Goal: Information Seeking & Learning: Learn about a topic

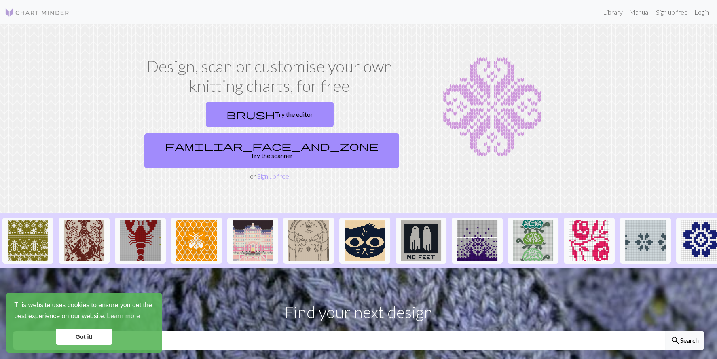
click at [86, 336] on link "Got it!" at bounding box center [84, 337] width 57 height 16
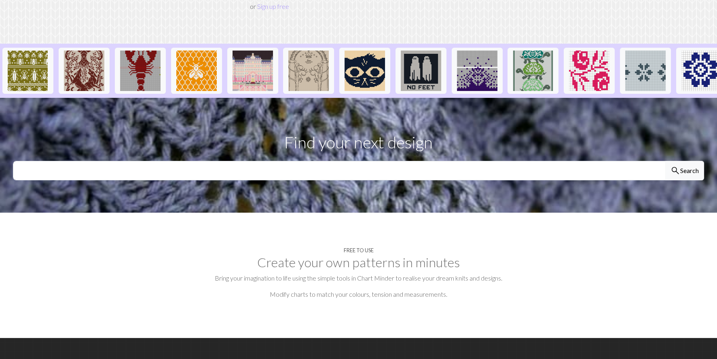
scroll to position [187, 0]
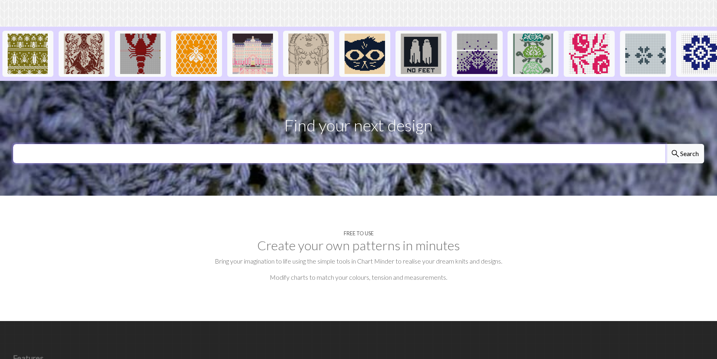
click at [495, 144] on input "text" at bounding box center [339, 153] width 652 height 19
type input "skull"
click at [676, 148] on span "search" at bounding box center [675, 153] width 10 height 11
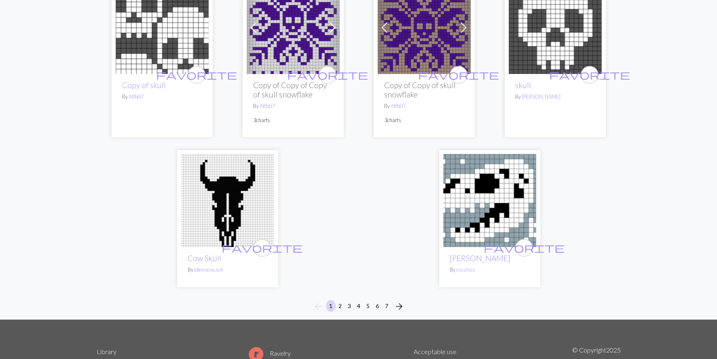
scroll to position [2032, 0]
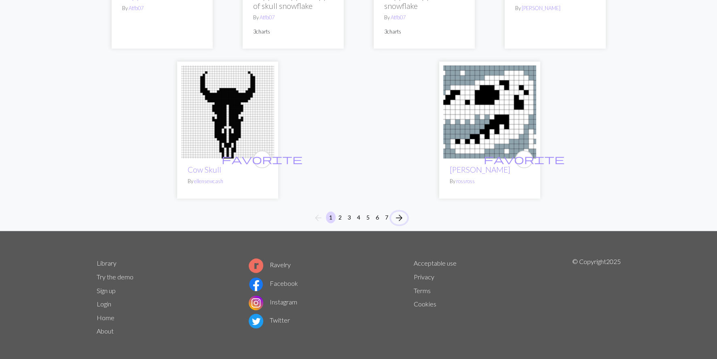
click at [399, 212] on span "arrow_forward" at bounding box center [399, 217] width 10 height 11
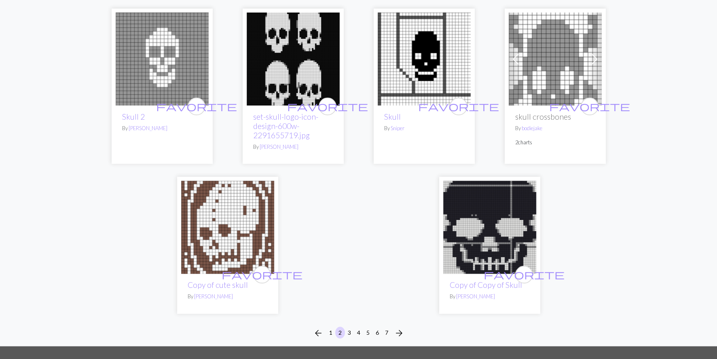
scroll to position [1924, 0]
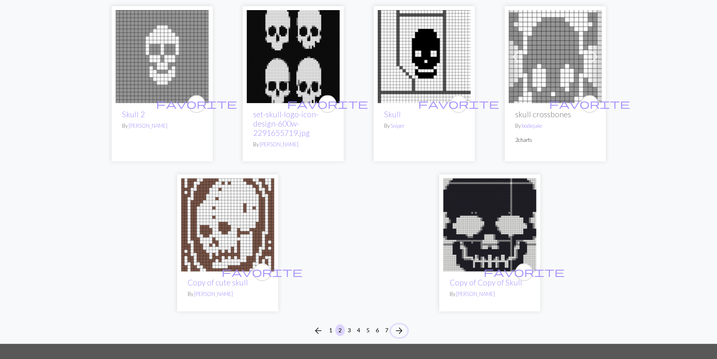
click at [397, 325] on span "arrow_forward" at bounding box center [399, 330] width 10 height 11
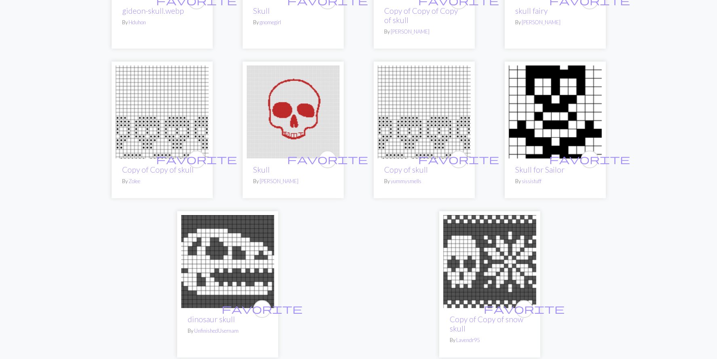
scroll to position [1941, 0]
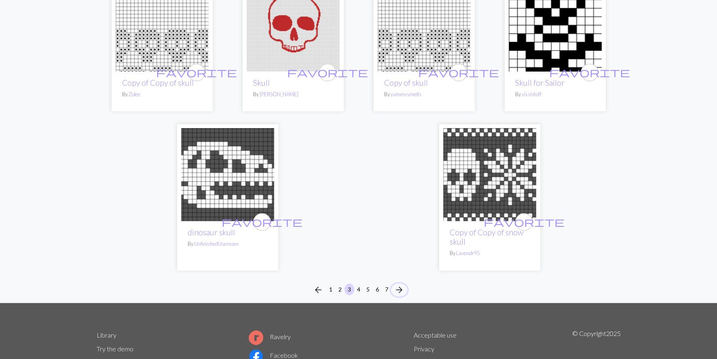
click at [398, 284] on span "arrow_forward" at bounding box center [399, 289] width 10 height 11
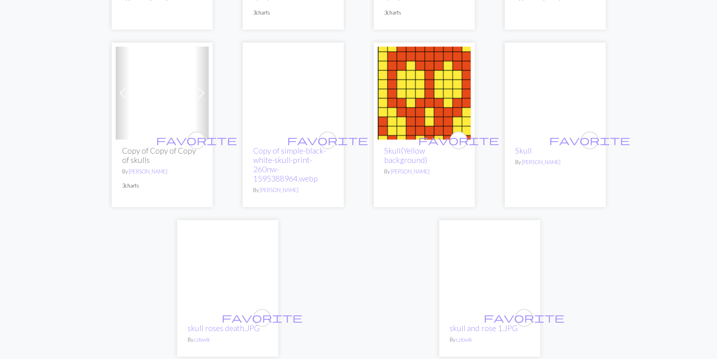
scroll to position [1905, 0]
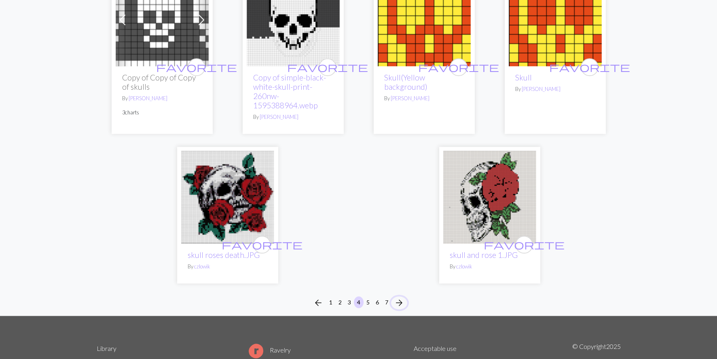
click at [397, 297] on span "arrow_forward" at bounding box center [399, 302] width 10 height 11
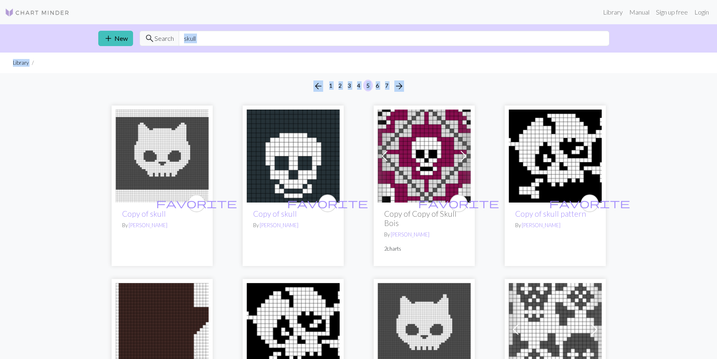
drag, startPoint x: 715, startPoint y: 37, endPoint x: 723, endPoint y: 92, distance: 55.2
click at [716, 92] on html "This website uses cookies to ensure you get the best experience on our website.…" at bounding box center [358, 179] width 717 height 359
drag, startPoint x: 219, startPoint y: 40, endPoint x: 159, endPoint y: 31, distance: 61.3
click at [159, 31] on div "search Search skull" at bounding box center [374, 38] width 470 height 15
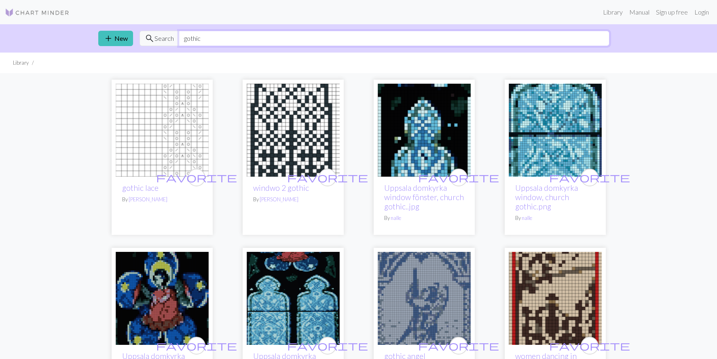
drag, startPoint x: 215, startPoint y: 39, endPoint x: 196, endPoint y: 37, distance: 20.0
click at [196, 37] on input "gothic" at bounding box center [394, 38] width 430 height 15
click at [612, 11] on link "Library" at bounding box center [612, 12] width 26 height 16
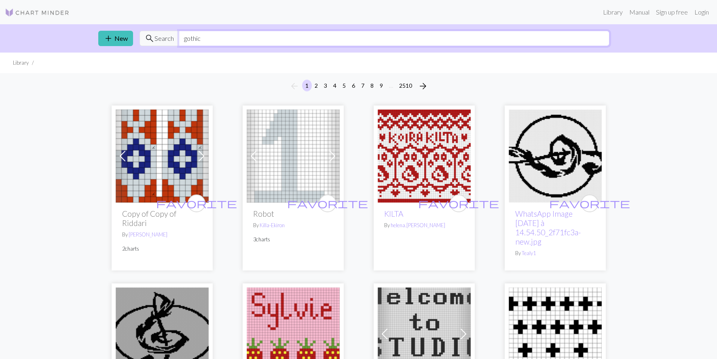
click at [218, 36] on input "gothic" at bounding box center [394, 38] width 430 height 15
drag, startPoint x: 227, startPoint y: 40, endPoint x: 173, endPoint y: 41, distance: 54.2
click at [173, 41] on div "search Search gothic" at bounding box center [374, 38] width 470 height 15
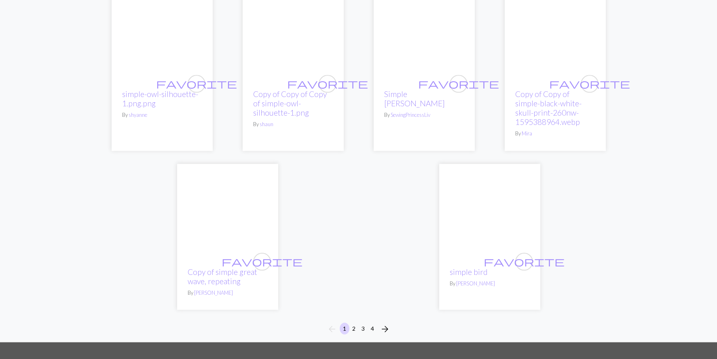
scroll to position [2189, 0]
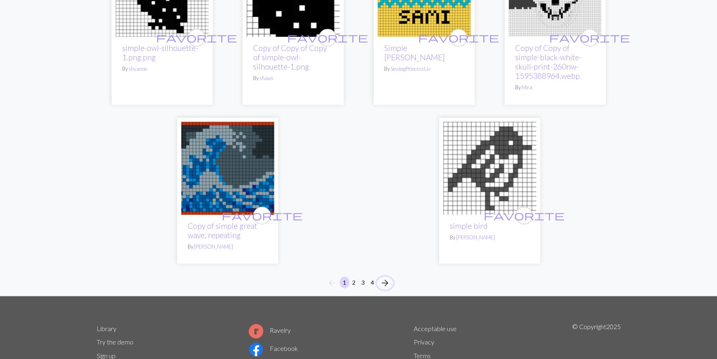
click at [386, 277] on span "arrow_forward" at bounding box center [385, 282] width 10 height 11
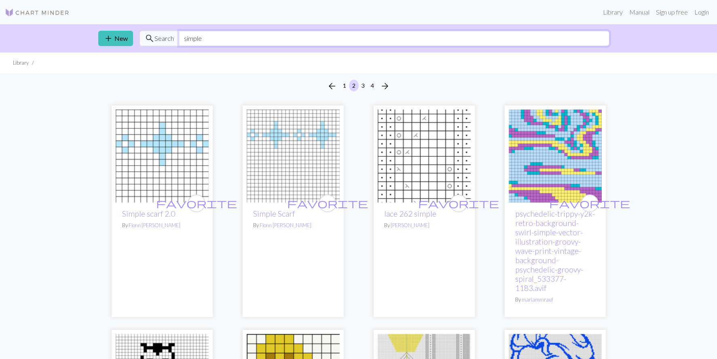
drag, startPoint x: 234, startPoint y: 38, endPoint x: 165, endPoint y: 32, distance: 69.4
click at [165, 32] on div "search Search simple" at bounding box center [374, 38] width 470 height 15
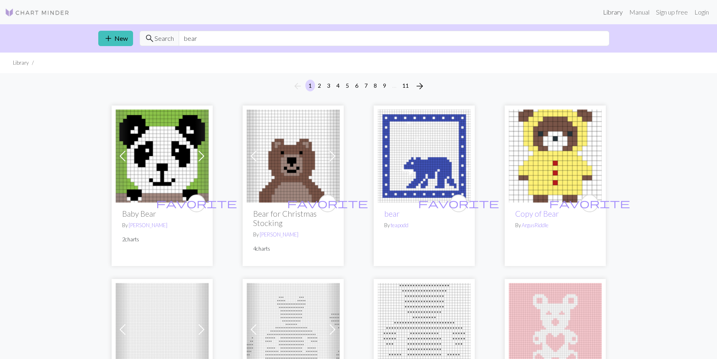
click at [606, 16] on link "Library" at bounding box center [612, 12] width 26 height 16
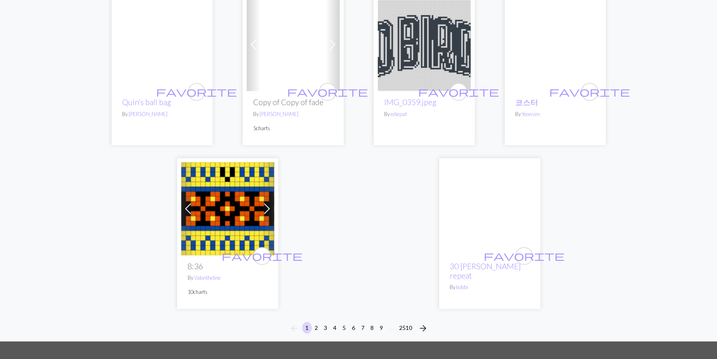
scroll to position [2061, 0]
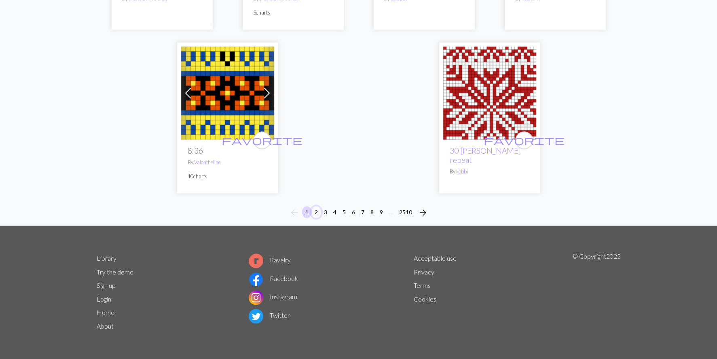
click at [316, 213] on button "2" at bounding box center [316, 212] width 10 height 12
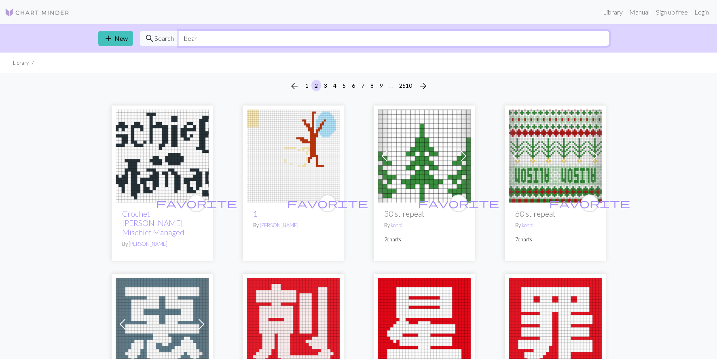
drag, startPoint x: 225, startPoint y: 39, endPoint x: 162, endPoint y: 38, distance: 62.6
click at [162, 38] on div "search Search bear" at bounding box center [374, 38] width 470 height 15
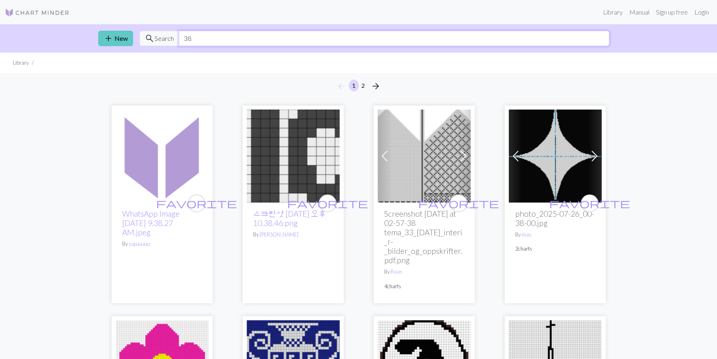
drag, startPoint x: 331, startPoint y: 36, endPoint x: 132, endPoint y: 36, distance: 198.8
click at [132, 36] on div "add New search Search 38" at bounding box center [358, 38] width 533 height 28
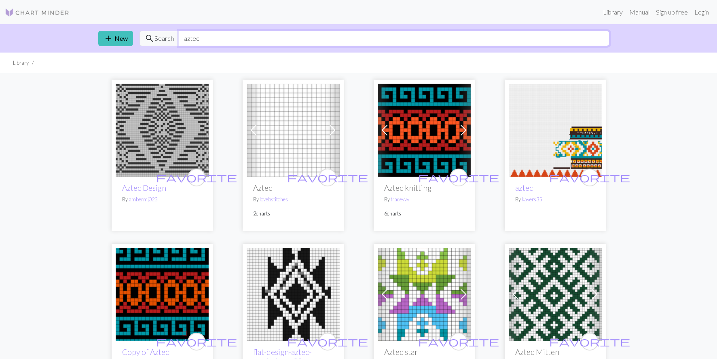
drag, startPoint x: 229, startPoint y: 39, endPoint x: 150, endPoint y: 40, distance: 78.4
click at [150, 40] on div "search Search aztec" at bounding box center [374, 38] width 470 height 15
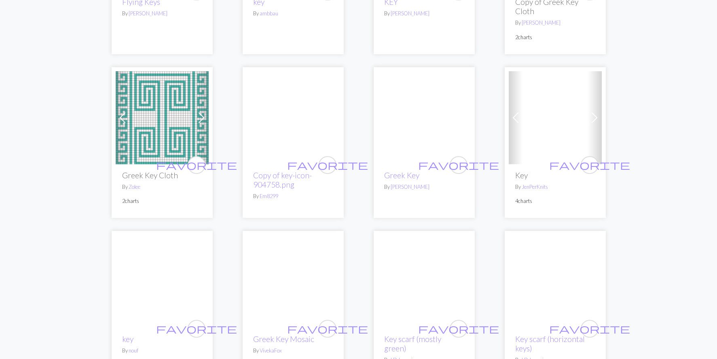
scroll to position [874, 0]
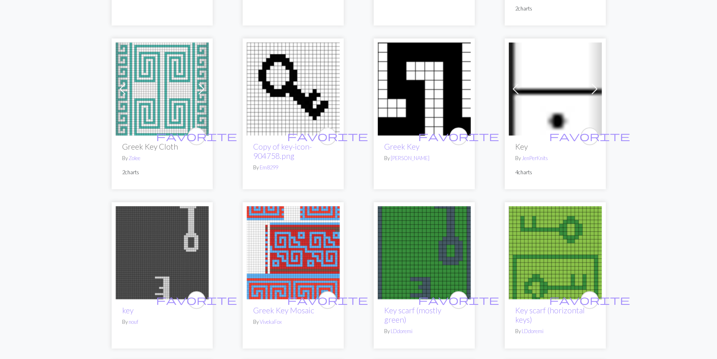
click at [674, 270] on div "Previous Next favorite Lock and Key By renegadeartist 2 charts favorite key.png…" at bounding box center [358, 87] width 717 height 1777
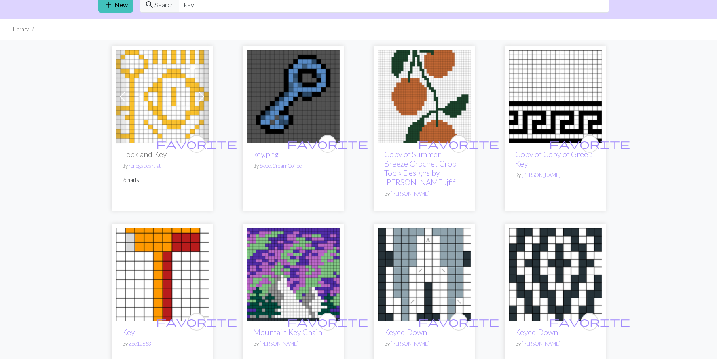
scroll to position [0, 0]
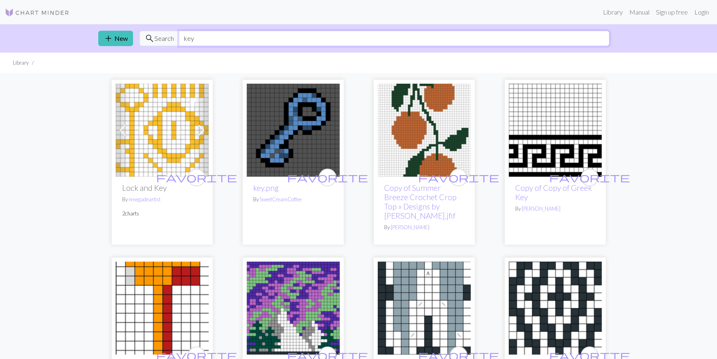
drag, startPoint x: 257, startPoint y: 43, endPoint x: 132, endPoint y: 45, distance: 124.9
click at [132, 45] on div "add New search Search key" at bounding box center [358, 38] width 533 height 28
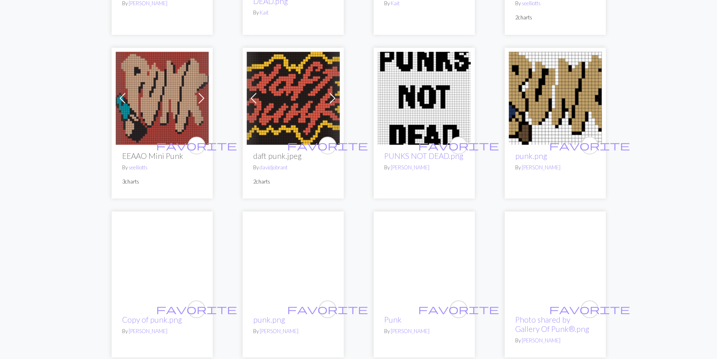
scroll to position [218, 0]
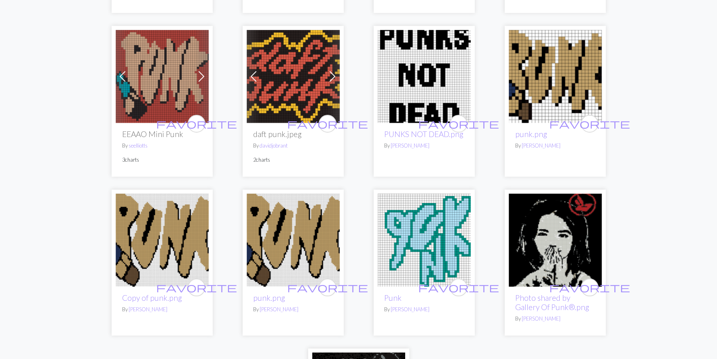
type input "punk"
click at [554, 213] on img at bounding box center [554, 240] width 93 height 93
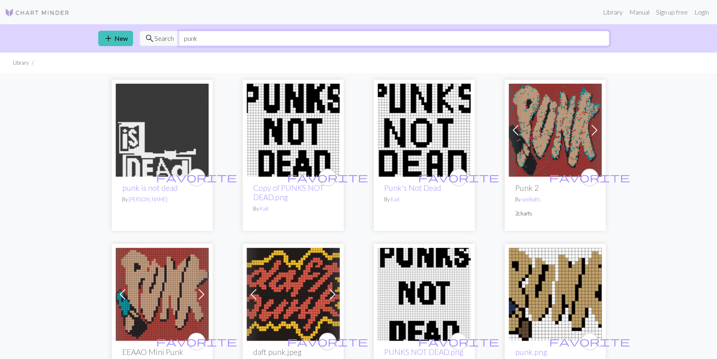
drag, startPoint x: 222, startPoint y: 36, endPoint x: 162, endPoint y: 38, distance: 60.3
click at [162, 38] on div "search Search punk" at bounding box center [374, 38] width 470 height 15
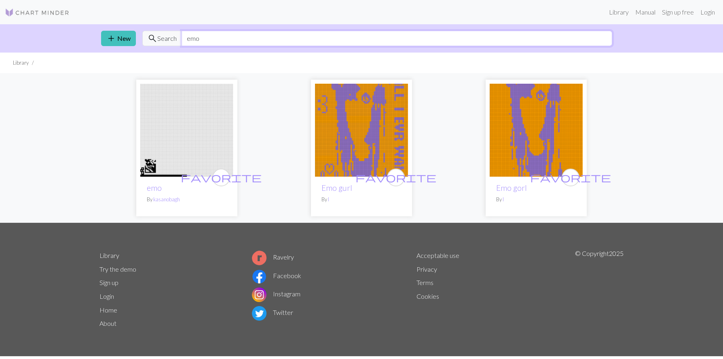
drag, startPoint x: 222, startPoint y: 40, endPoint x: 177, endPoint y: 42, distance: 45.3
click at [177, 42] on div "search Search emo" at bounding box center [377, 38] width 470 height 15
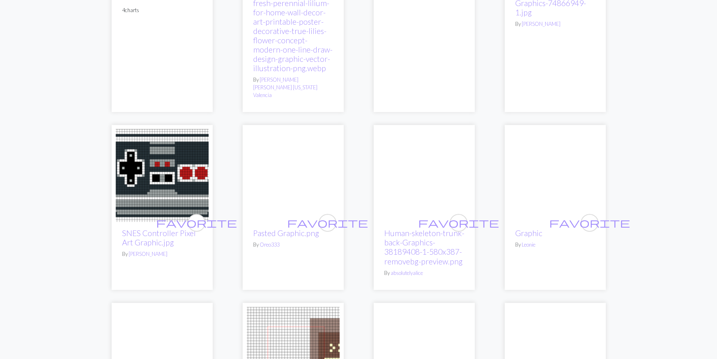
scroll to position [813, 0]
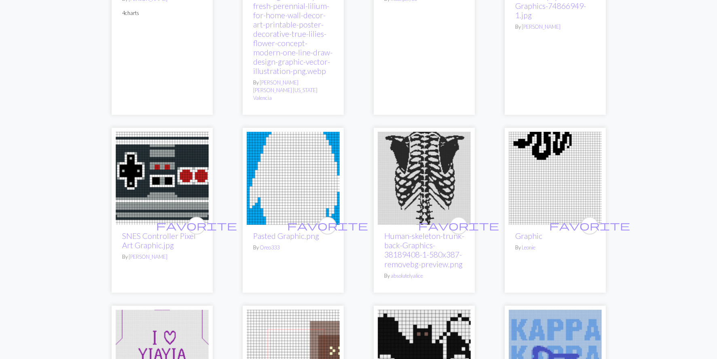
type input "graphic"
click at [424, 143] on img at bounding box center [423, 178] width 93 height 93
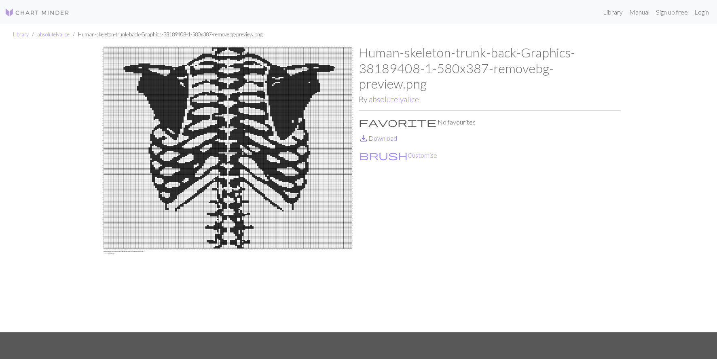
click at [374, 134] on link "save_alt Download" at bounding box center [377, 138] width 38 height 8
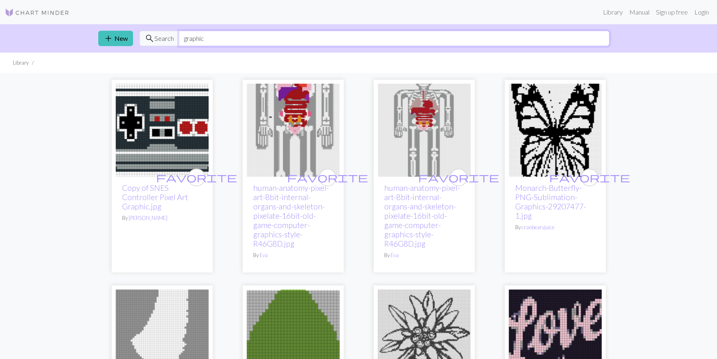
drag, startPoint x: 240, startPoint y: 40, endPoint x: 167, endPoint y: 42, distance: 73.6
click at [167, 42] on div "search Search graphic" at bounding box center [374, 38] width 470 height 15
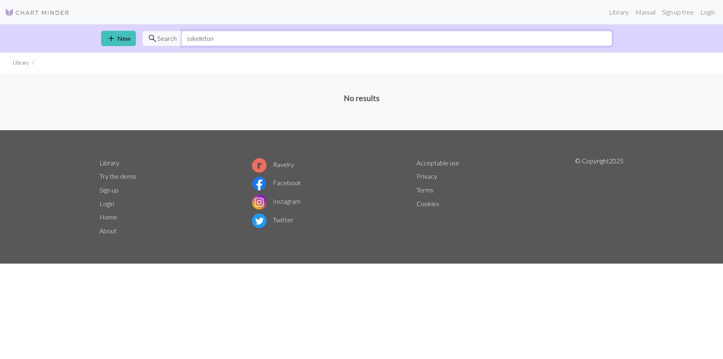
drag, startPoint x: 188, startPoint y: 40, endPoint x: 196, endPoint y: 40, distance: 8.5
click at [188, 40] on input "sskeleton" at bounding box center [396, 38] width 430 height 15
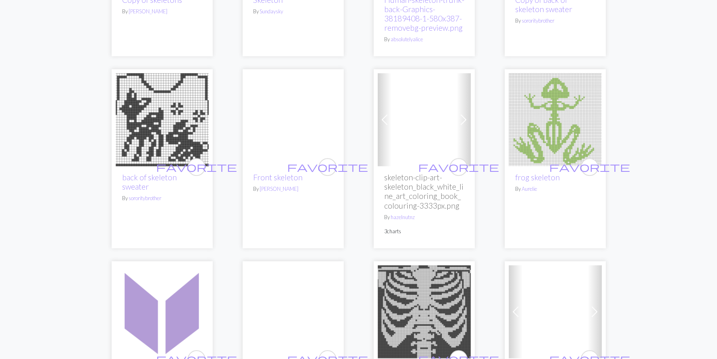
scroll to position [1060, 0]
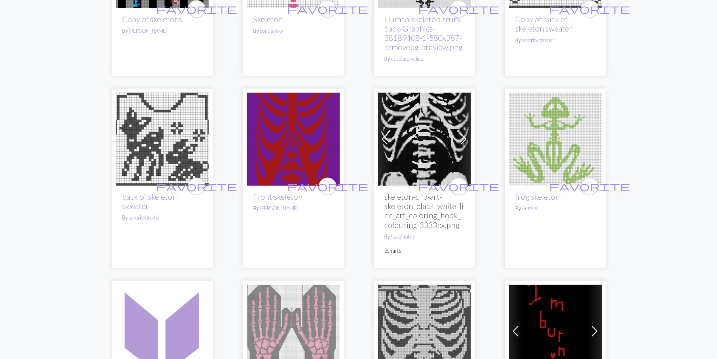
type input "skeleton"
click at [403, 149] on img at bounding box center [423, 139] width 93 height 93
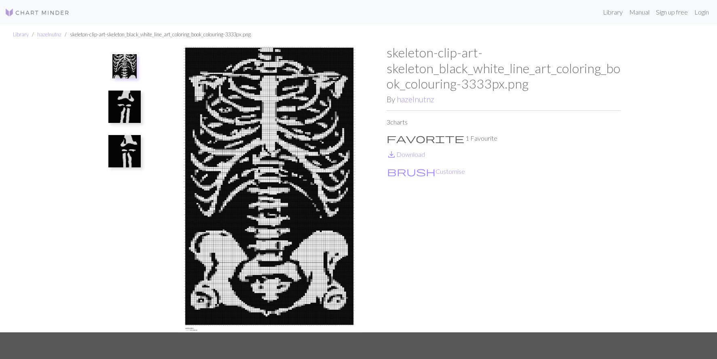
click at [129, 101] on img at bounding box center [124, 107] width 32 height 32
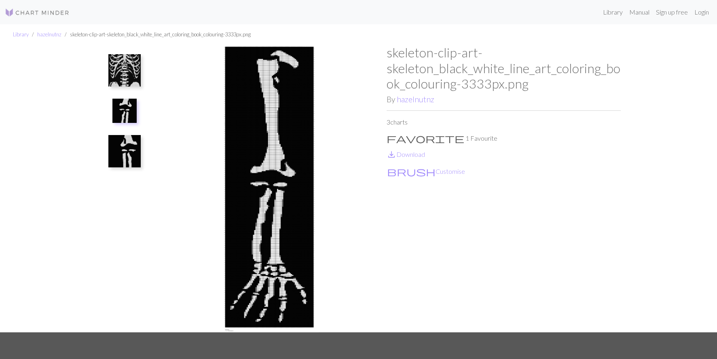
click at [129, 149] on img at bounding box center [124, 151] width 32 height 32
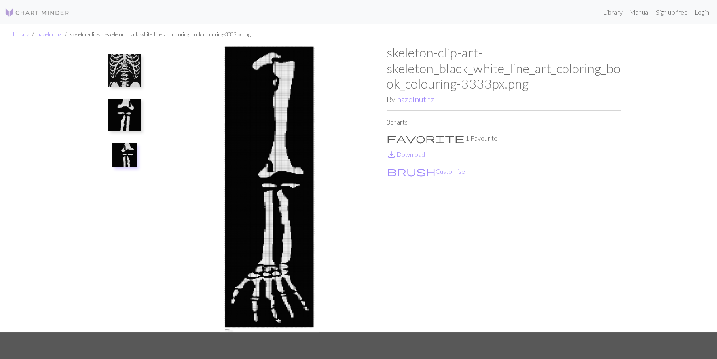
click at [120, 74] on img at bounding box center [124, 70] width 32 height 32
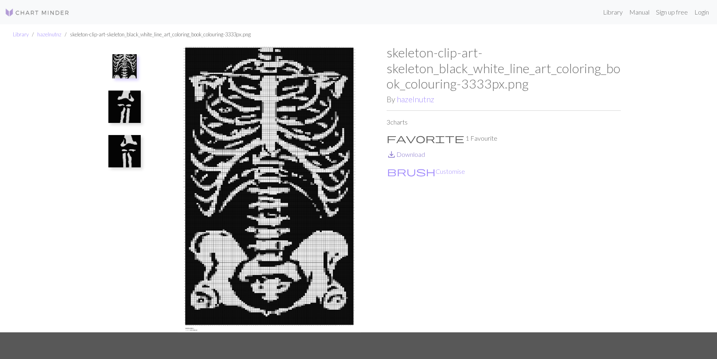
click at [410, 156] on link "save_alt Download" at bounding box center [405, 154] width 38 height 8
click at [111, 102] on img at bounding box center [124, 107] width 32 height 32
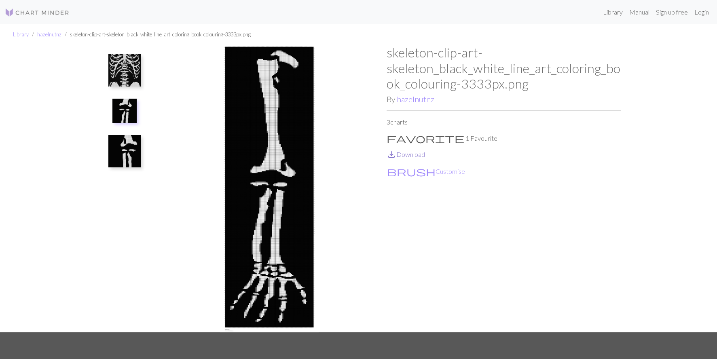
click at [404, 154] on link "save_alt Download" at bounding box center [405, 154] width 38 height 8
click at [130, 149] on img at bounding box center [124, 151] width 32 height 32
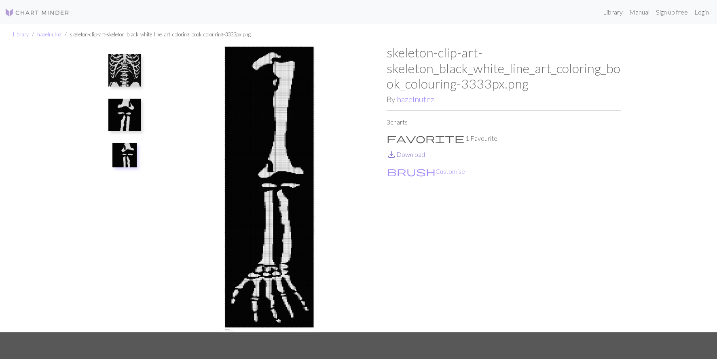
click at [415, 156] on link "save_alt Download" at bounding box center [405, 154] width 38 height 8
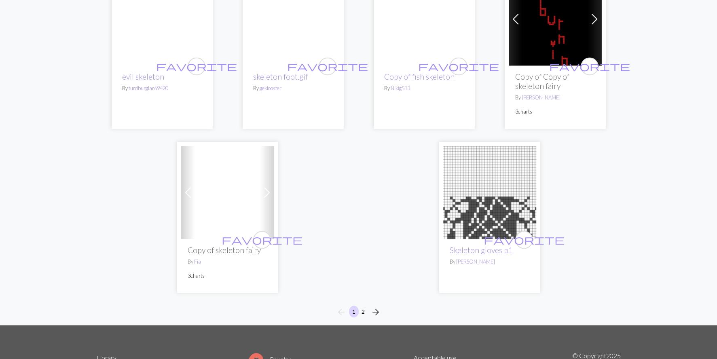
scroll to position [2036, 0]
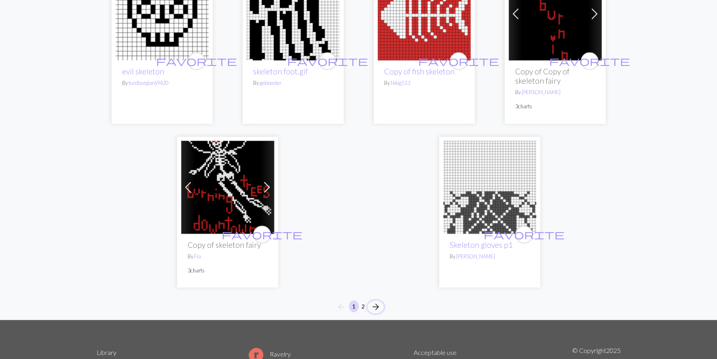
click at [377, 308] on span "arrow_forward" at bounding box center [376, 306] width 10 height 11
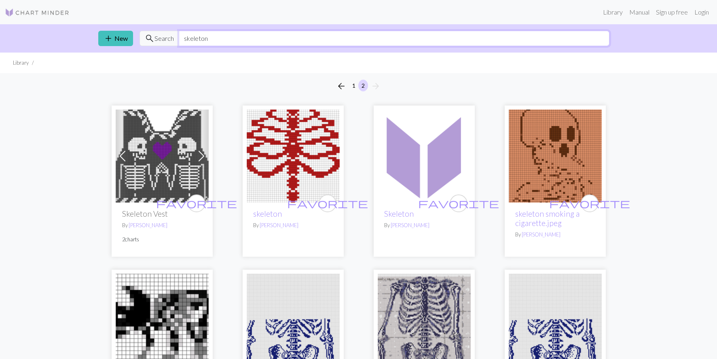
drag, startPoint x: 240, startPoint y: 39, endPoint x: 145, endPoint y: 39, distance: 95.8
click at [145, 39] on div "search Search skeleton" at bounding box center [374, 38] width 470 height 15
type input "moth"
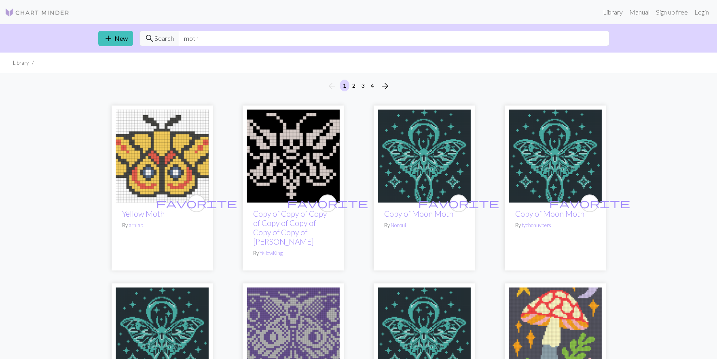
click at [283, 131] on img at bounding box center [293, 156] width 93 height 93
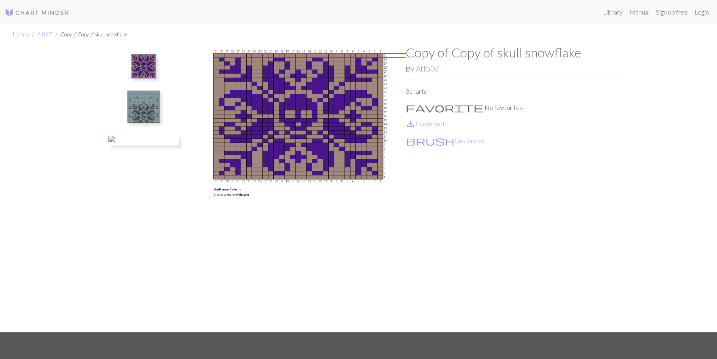
click at [138, 109] on img at bounding box center [143, 107] width 32 height 32
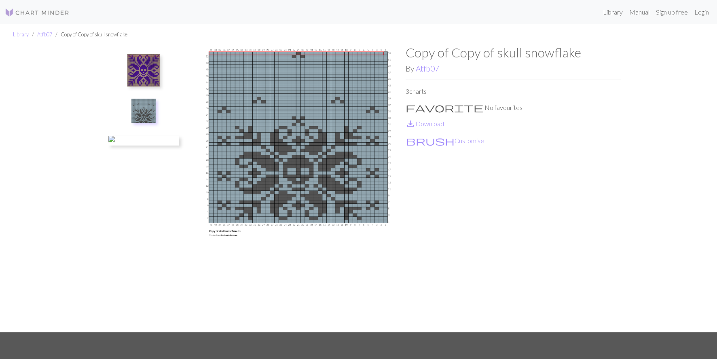
click at [136, 71] on img at bounding box center [143, 70] width 32 height 32
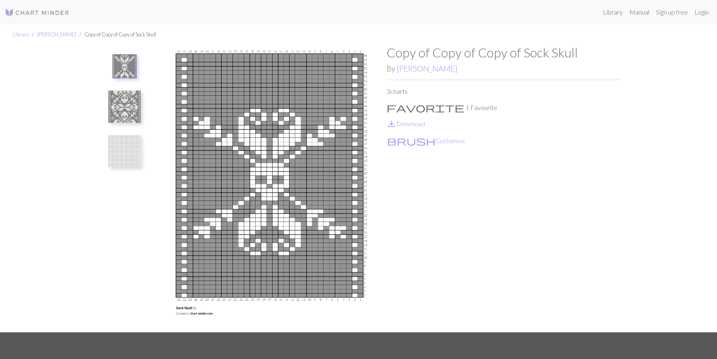
click at [122, 112] on img at bounding box center [124, 107] width 32 height 32
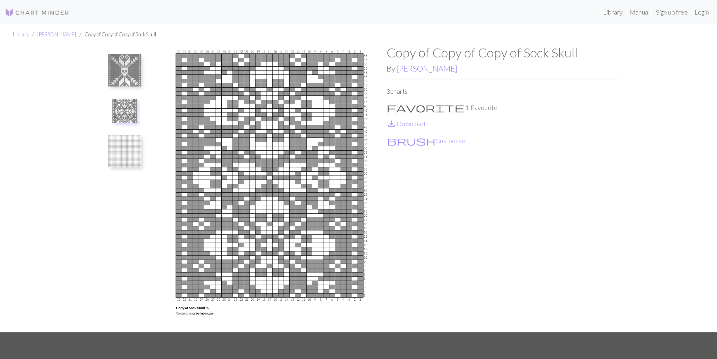
click at [118, 140] on img at bounding box center [124, 151] width 32 height 32
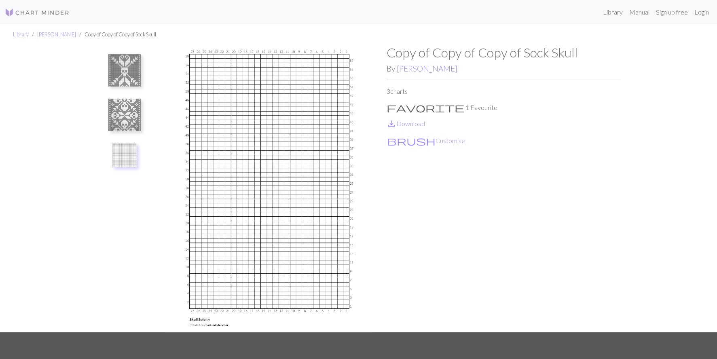
click at [116, 114] on img at bounding box center [124, 115] width 32 height 32
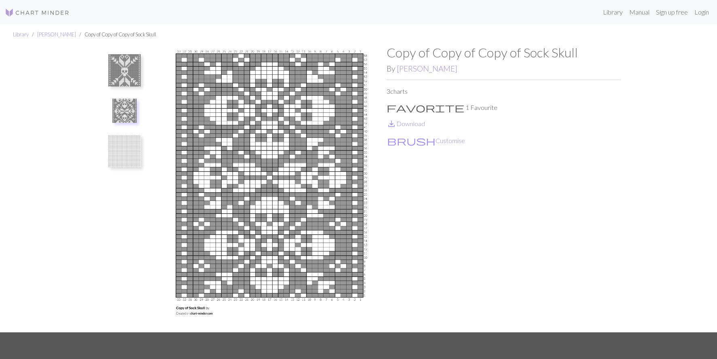
click at [123, 74] on img at bounding box center [124, 70] width 32 height 32
